Goal: Obtain resource: Obtain resource

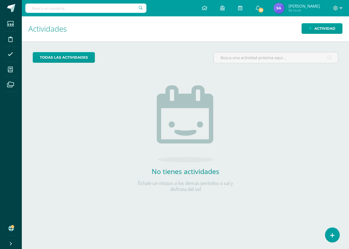
click at [81, 8] on input "text" at bounding box center [85, 8] width 121 height 9
click at [89, 6] on input "text" at bounding box center [85, 8] width 121 height 9
click at [89, 7] on input "text" at bounding box center [85, 8] width 121 height 9
type input "psicolog"
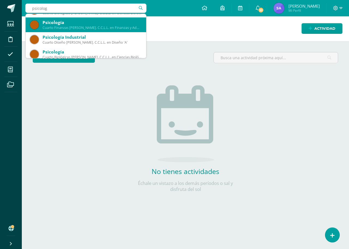
scroll to position [15, 0]
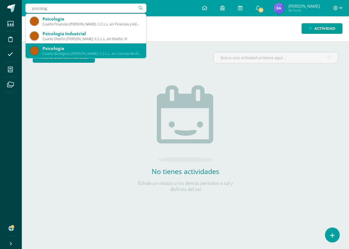
click at [109, 55] on div "Cuarto Biológicas Bach. C.C.L.L. en Ciencias Biológicas 'A'" at bounding box center [91, 53] width 99 height 5
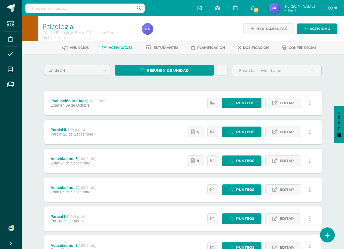
click at [116, 9] on input "text" at bounding box center [84, 8] width 119 height 9
click at [105, 72] on body "Estudiantes Disciplina Asistencia Mis cursos Archivos Soporte Ayuda Reportar un…" at bounding box center [172, 176] width 344 height 353
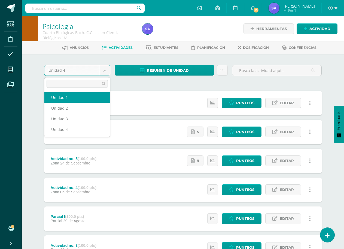
select select "Unidad 1"
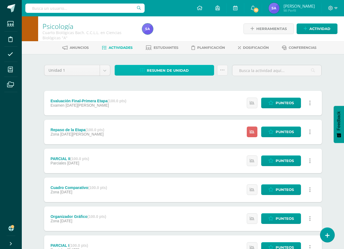
click at [179, 71] on span "Resumen de unidad" at bounding box center [168, 70] width 42 height 10
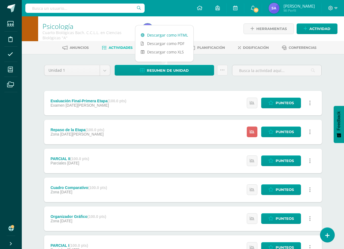
click at [174, 33] on link "Descargar como HTML" at bounding box center [164, 35] width 58 height 8
click at [109, 71] on body "Estudiantes Disciplina Asistencia Mis cursos Archivos Soporte Ayuda Reportar un…" at bounding box center [172, 191] width 344 height 382
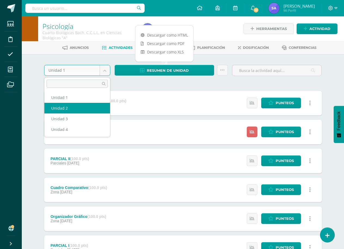
select select "Unidad 2"
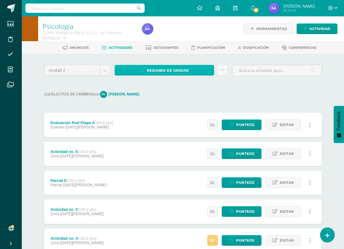
click at [170, 70] on span "Resumen de unidad" at bounding box center [168, 70] width 42 height 10
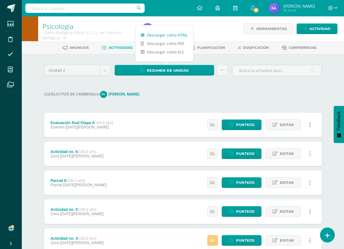
click at [176, 33] on link "Descargar como HTML" at bounding box center [164, 35] width 58 height 8
click at [105, 68] on body "Estudiantes Disciplina Asistencia Mis cursos Archivos Soporte Ayuda Reportar un…" at bounding box center [172, 202] width 344 height 404
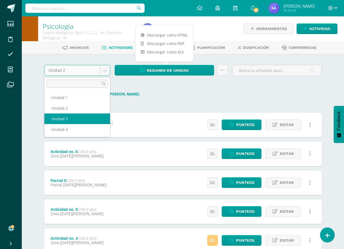
select select "Unidad 3"
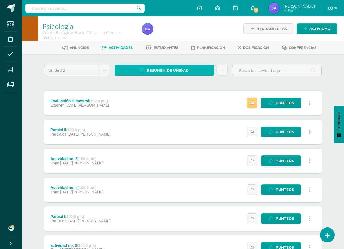
click at [192, 72] on link "Resumen de unidad" at bounding box center [165, 70] width 100 height 11
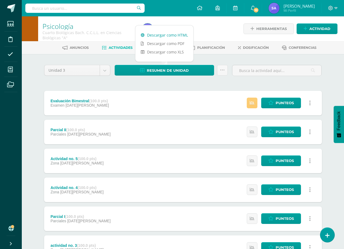
click at [169, 36] on link "Descargar como HTML" at bounding box center [164, 35] width 58 height 8
click at [108, 73] on body "Estudiantes Disciplina Asistencia Mis cursos Archivos Soporte Ayuda Reportar un…" at bounding box center [172, 176] width 344 height 353
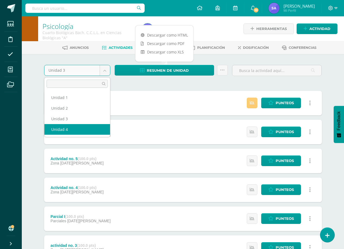
select select "Unidad 4"
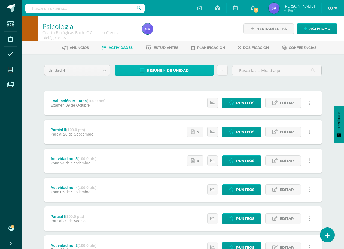
click at [158, 68] on span "Resumen de unidad" at bounding box center [168, 70] width 42 height 10
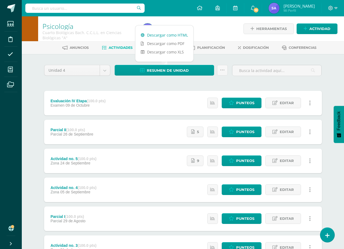
click at [180, 36] on link "Descargar como HTML" at bounding box center [164, 35] width 58 height 8
click at [107, 83] on div "Unidad 4 Unidad 1 Unidad 2 Unidad 3 Unidad 4 Resumen de unidad Subir actividade…" at bounding box center [183, 204] width 282 height 278
click at [159, 130] on div "Parcial II (100.0 pts) Parcial [DATE] Estatus de Actividad: 0 Estudiantes sin c…" at bounding box center [183, 132] width 278 height 25
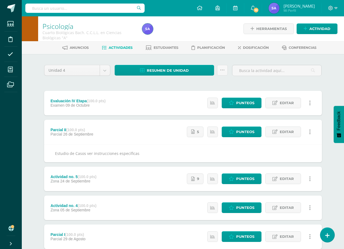
click at [159, 130] on div "Parcial II (100.0 pts) Parcial [DATE] Estatus de Actividad: 0 Estudiantes sin c…" at bounding box center [183, 132] width 278 height 25
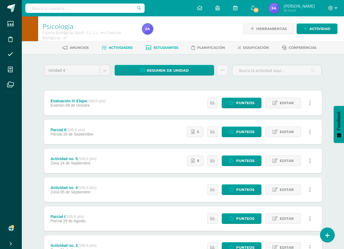
click at [164, 47] on span "Estudiantes" at bounding box center [166, 47] width 25 height 4
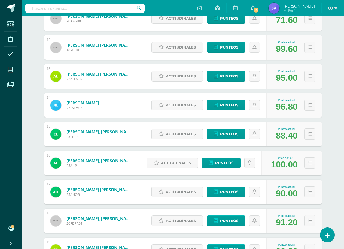
scroll to position [406, 0]
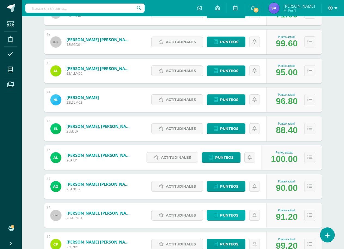
click at [227, 214] on span "Punteos" at bounding box center [229, 215] width 18 height 10
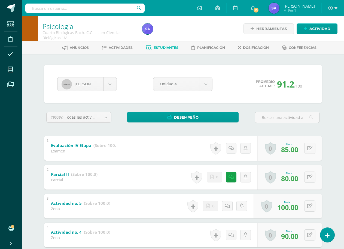
click at [109, 5] on input "text" at bounding box center [84, 8] width 119 height 9
type input "psicología"
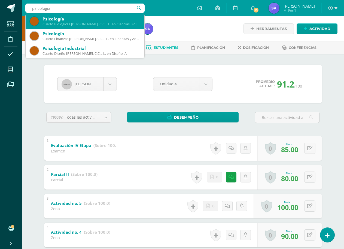
click at [114, 24] on div "Cuarto Biológicas Bach. C.C.L.L. en Ciencias Biológicas 'B'" at bounding box center [90, 24] width 97 height 5
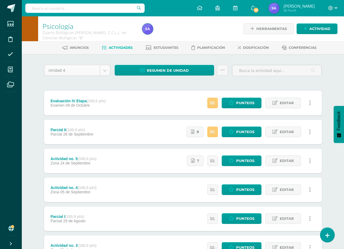
click at [104, 71] on body "Estudiantes Disciplina Asistencia Mis cursos Archivos Soporte Ayuda Reportar un…" at bounding box center [172, 176] width 344 height 353
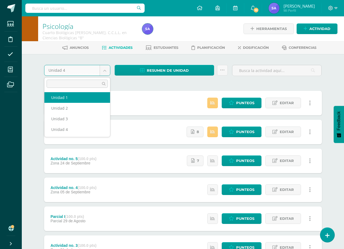
select select "Unidad 1"
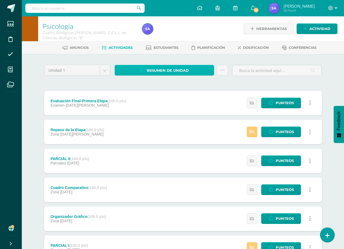
click at [175, 67] on span "Resumen de unidad" at bounding box center [168, 70] width 42 height 10
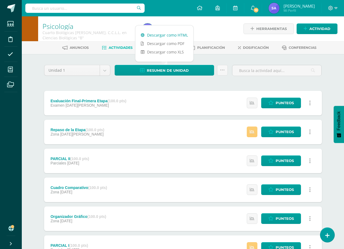
click at [184, 35] on link "Descargar como HTML" at bounding box center [164, 35] width 58 height 8
click at [107, 70] on body "Estudiantes Disciplina Asistencia Mis cursos Archivos Soporte Ayuda Reportar un…" at bounding box center [172, 191] width 344 height 382
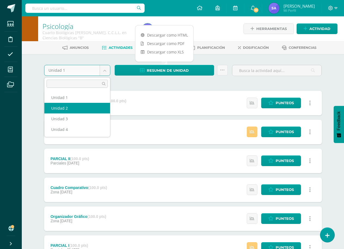
select select "Unidad 2"
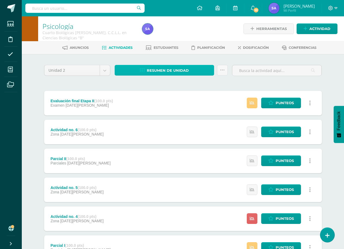
click at [146, 71] on link "Resumen de unidad" at bounding box center [165, 70] width 100 height 11
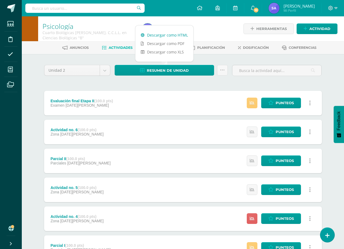
click at [180, 35] on link "Descargar como HTML" at bounding box center [164, 35] width 58 height 8
click at [100, 68] on body "Estudiantes Disciplina Asistencia Mis cursos Archivos Soporte Ayuda Reportar un…" at bounding box center [172, 191] width 344 height 382
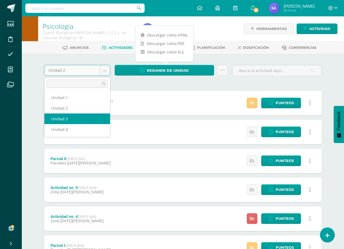
select select "Unidad 3"
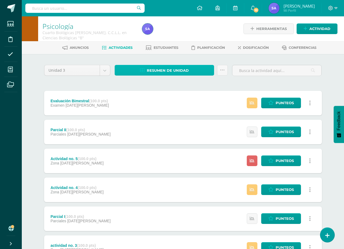
click at [154, 65] on link "Resumen de unidad" at bounding box center [165, 70] width 100 height 11
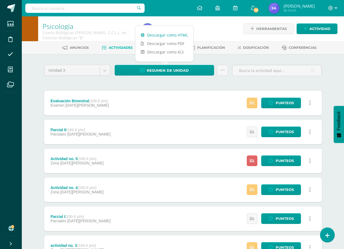
click at [164, 33] on link "Descargar como HTML" at bounding box center [164, 35] width 58 height 8
click at [183, 83] on div "Unidad 3 Unidad 1 Unidad 2 Unidad 3 Unidad 4 Resumen de unidad Enviar punteos a…" at bounding box center [183, 204] width 282 height 278
click at [103, 71] on body "Estudiantes Disciplina Asistencia Mis cursos Archivos Soporte Ayuda Reportar un…" at bounding box center [172, 176] width 344 height 353
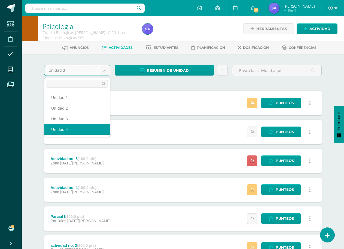
select select "Unidad 4"
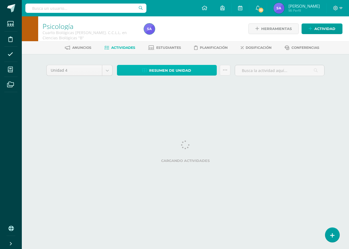
click at [166, 70] on span "Resumen de unidad" at bounding box center [170, 70] width 42 height 10
click at [144, 69] on icon at bounding box center [144, 70] width 5 height 5
click at [172, 70] on span "Resumen de unidad" at bounding box center [170, 70] width 42 height 10
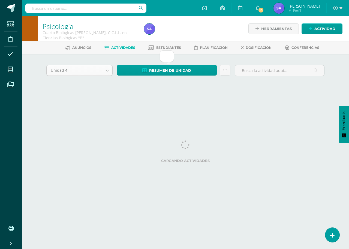
click at [106, 73] on body "Estudiantes Disciplina Asistencia Mis cursos Archivos Soporte Ayuda Reportar un…" at bounding box center [174, 51] width 349 height 102
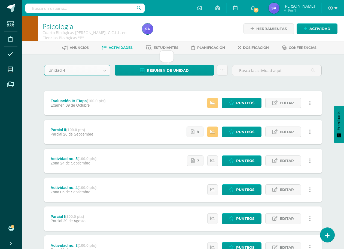
click at [140, 77] on div "Resumen de unidad Subir actividades en masa Enviar punteos a revision Historial…" at bounding box center [171, 73] width 118 height 16
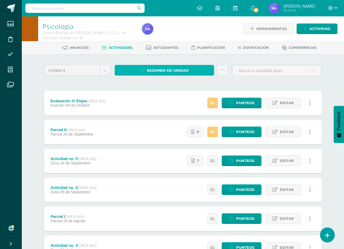
click at [135, 73] on link "Resumen de unidad" at bounding box center [165, 70] width 100 height 11
click at [135, 72] on link "Resumen de unidad" at bounding box center [165, 70] width 100 height 11
click at [114, 84] on div "Unidad 4 Unidad 1 Unidad 2 Unidad 3 Unidad 4 Resumen de unidad Subir actividade…" at bounding box center [183, 204] width 282 height 278
click at [105, 73] on body "Estudiantes Disciplina Asistencia Mis cursos Archivos Soporte Ayuda Reportar un…" at bounding box center [172, 176] width 344 height 353
click at [160, 67] on span "Resumen de unidad" at bounding box center [168, 70] width 42 height 10
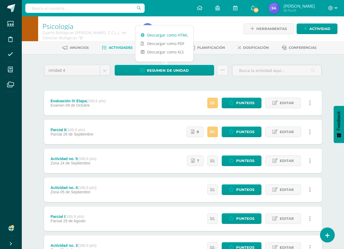
click at [160, 36] on link "Descargar como HTML" at bounding box center [164, 35] width 58 height 8
click at [143, 81] on div "Unidad 4 Unidad 1 Unidad 2 Unidad 3 Unidad 4 Resumen de unidad Subir actividade…" at bounding box center [183, 204] width 282 height 278
